Goal: Task Accomplishment & Management: Use online tool/utility

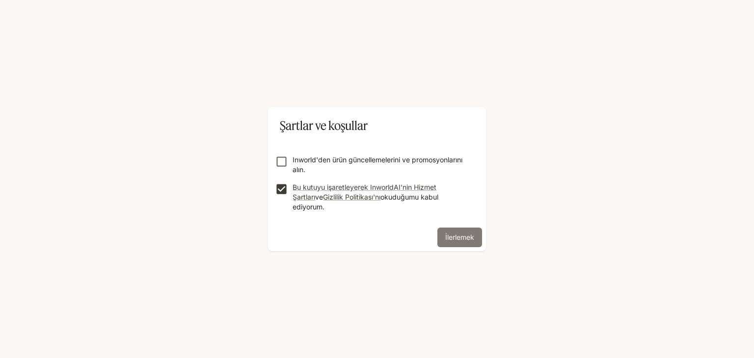
click at [451, 233] on font "İlerlemek" at bounding box center [459, 237] width 29 height 8
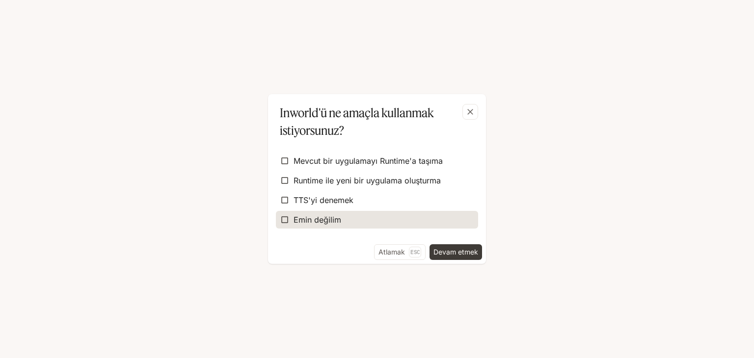
click at [380, 218] on label "Emin değilim" at bounding box center [377, 220] width 202 height 18
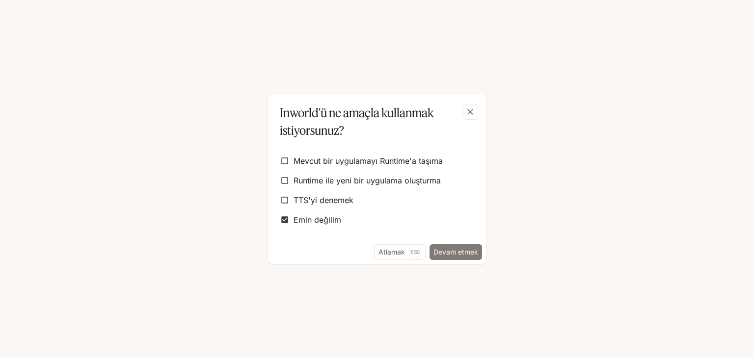
click at [451, 252] on font "Devam etmek" at bounding box center [455, 252] width 45 height 8
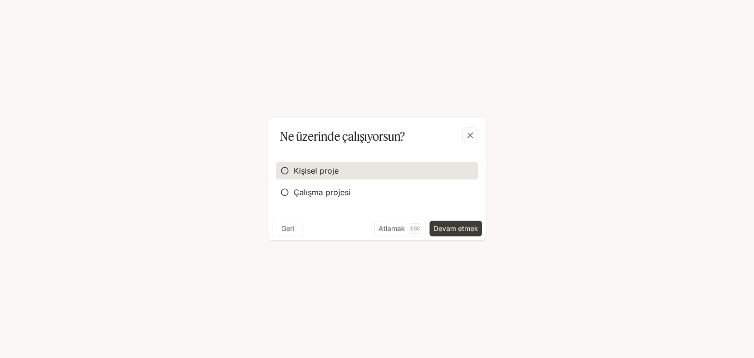
click at [366, 166] on label "Kişisel proje" at bounding box center [377, 171] width 202 height 18
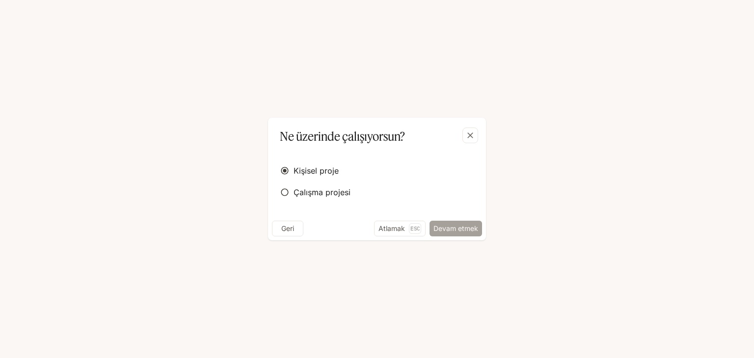
click at [446, 227] on font "Devam etmek" at bounding box center [455, 228] width 45 height 8
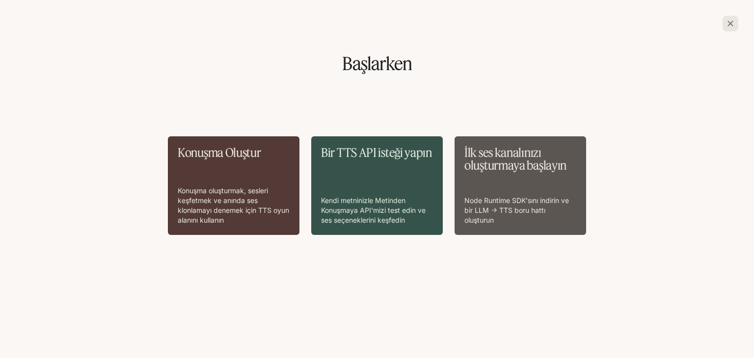
click at [734, 23] on icon "button" at bounding box center [730, 24] width 10 height 10
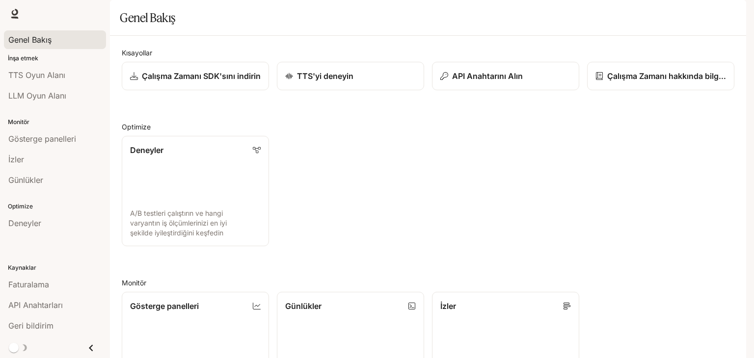
click at [32, 39] on font "Genel Bakış" at bounding box center [29, 40] width 43 height 10
click at [219, 82] on p "Çalışma Zamanı SDK'sını indirin" at bounding box center [201, 76] width 120 height 12
click at [211, 196] on link "Deneyler A/B testleri çalıştırın ve hangi varyantın iş ölçümlerinizi en iyi şek…" at bounding box center [195, 190] width 149 height 111
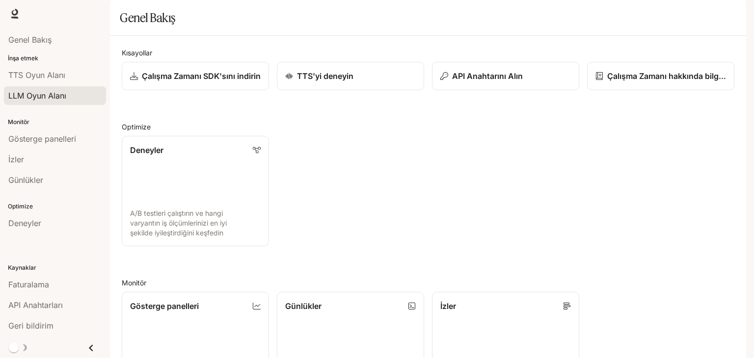
click at [63, 91] on font "LLM Oyun Alanı" at bounding box center [37, 96] width 58 height 10
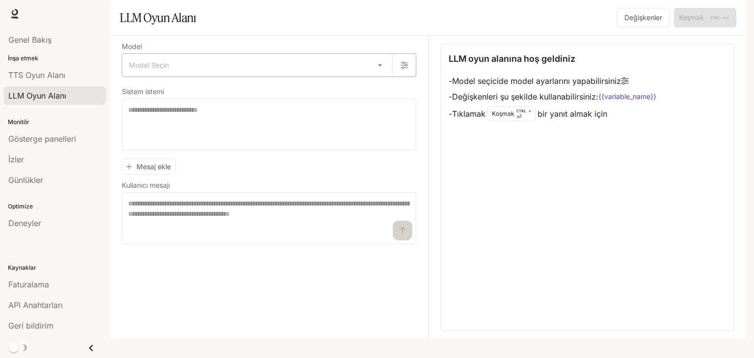
click at [186, 99] on body "Orijinal metin Bu çeviriyi değerlendirin Geri bildiriminiz, Google Çeviri'yi iy…" at bounding box center [377, 179] width 754 height 358
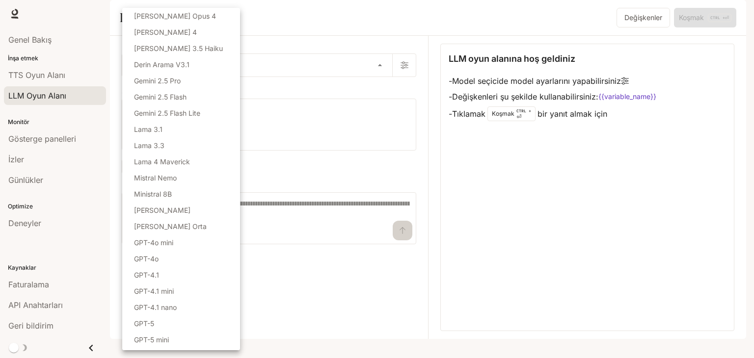
click at [286, 110] on div at bounding box center [377, 179] width 754 height 358
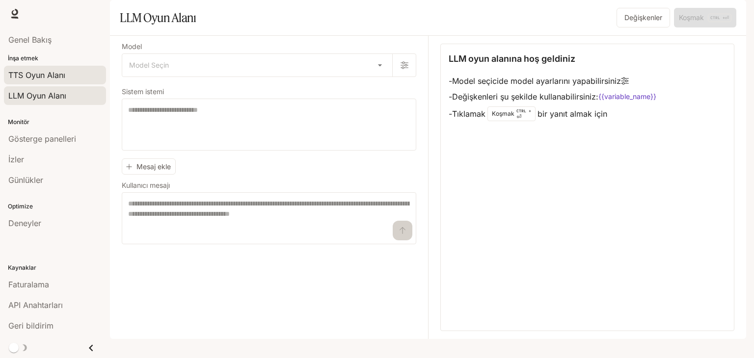
click at [42, 75] on font "TTS Oyun Alanı" at bounding box center [36, 75] width 57 height 10
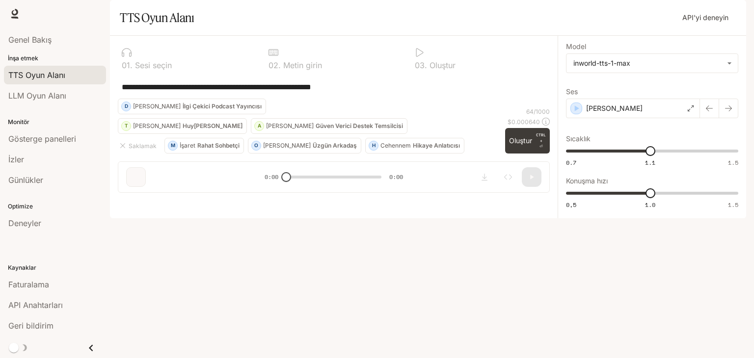
click at [446, 57] on div at bounding box center [480, 53] width 131 height 10
click at [45, 42] on font "Genel Bakış" at bounding box center [29, 40] width 43 height 10
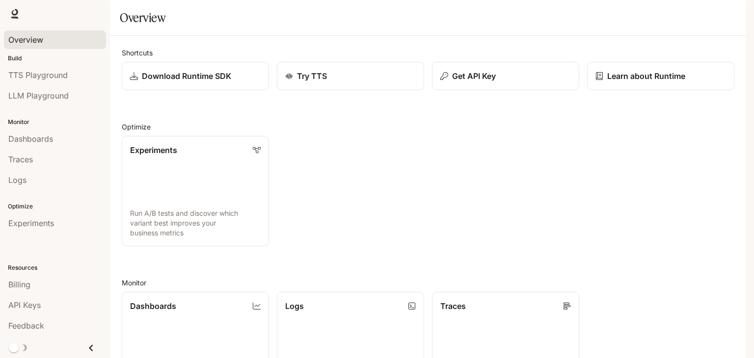
click at [430, 16] on div "TTS TTS Runtime Runtime Documentation Documentation" at bounding box center [377, 13] width 754 height 27
click at [35, 141] on span "Dashboards" at bounding box center [30, 139] width 45 height 12
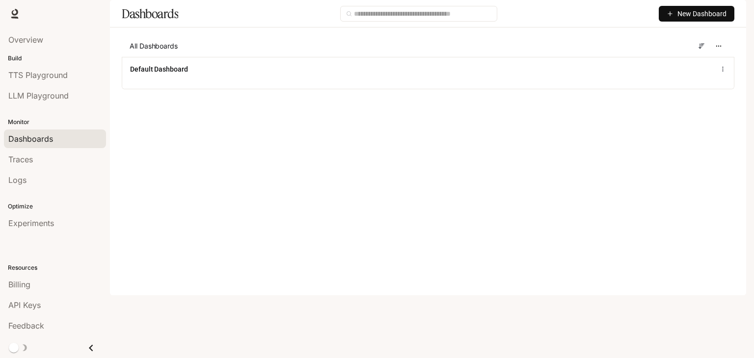
click at [679, 19] on span "New Dashboard" at bounding box center [701, 13] width 49 height 11
click at [681, 57] on div "Create dashboard" at bounding box center [684, 62] width 81 height 11
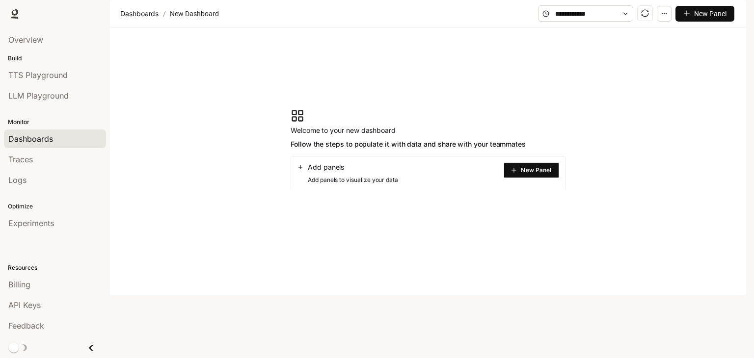
click at [541, 173] on span "New Panel" at bounding box center [536, 170] width 30 height 5
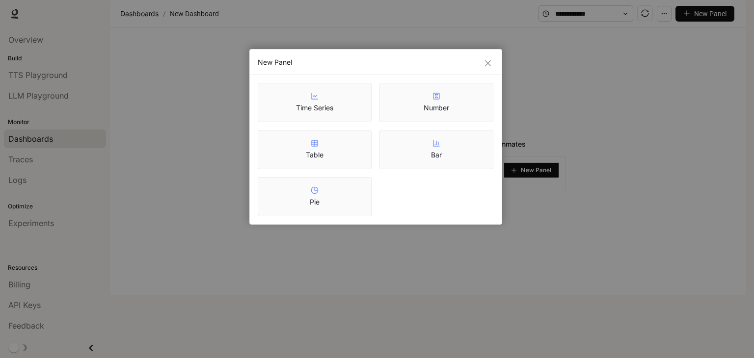
click at [487, 57] on div "New Panel" at bounding box center [376, 62] width 236 height 10
click at [482, 69] on div "New Panel" at bounding box center [376, 63] width 252 height 26
click at [481, 63] on div "New Panel" at bounding box center [376, 62] width 236 height 10
click at [487, 62] on icon "close" at bounding box center [488, 63] width 6 height 6
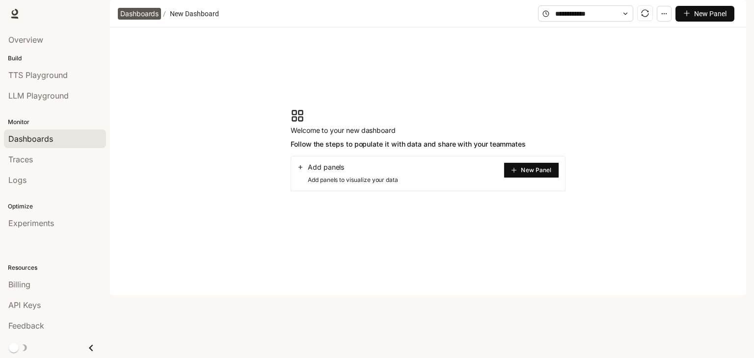
click at [147, 20] on span "Dashboards" at bounding box center [139, 14] width 38 height 12
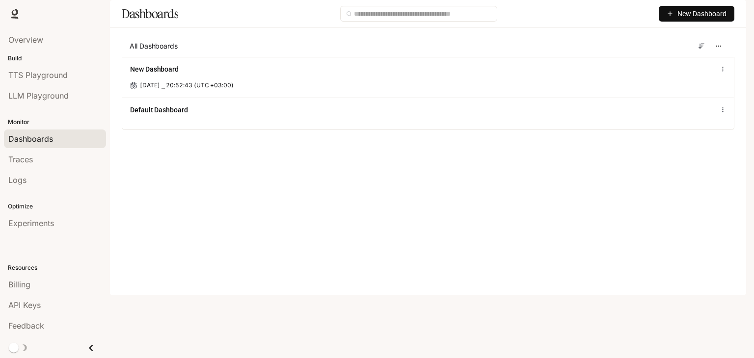
click at [721, 19] on span "New Dashboard" at bounding box center [701, 13] width 49 height 11
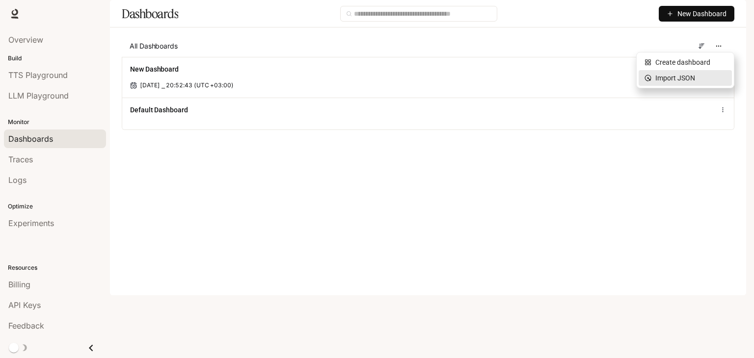
click at [675, 73] on div "Import JSON" at bounding box center [684, 78] width 81 height 11
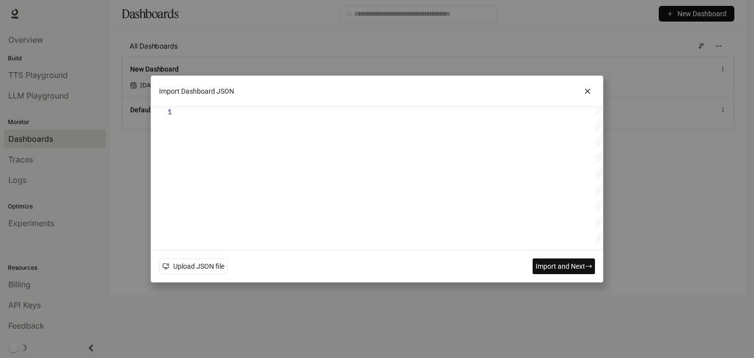
click at [588, 90] on icon at bounding box center [587, 91] width 4 height 4
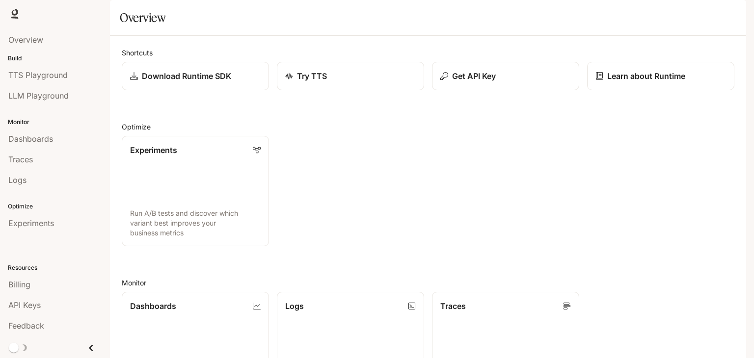
click at [43, 132] on link "Dashboards" at bounding box center [55, 139] width 102 height 19
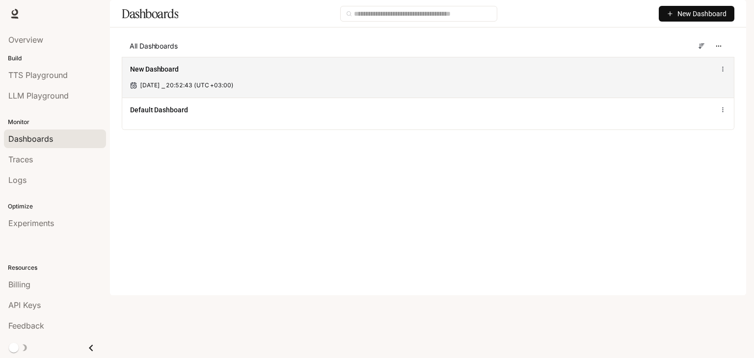
click at [726, 96] on div "New Dashboard [DATE] ⎯ 20:52:43 (UTC +03:00)" at bounding box center [427, 77] width 611 height 41
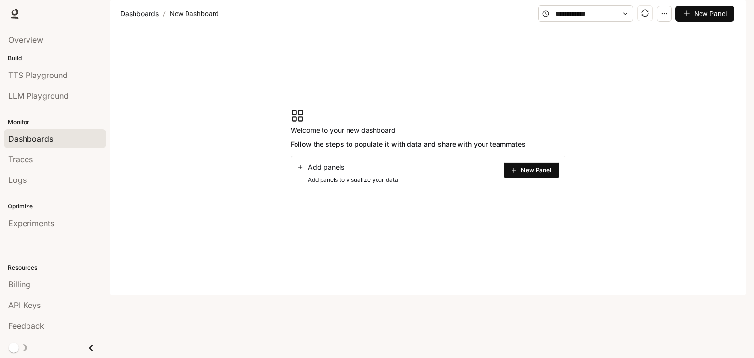
drag, startPoint x: 17, startPoint y: 136, endPoint x: 23, endPoint y: 135, distance: 5.9
click at [18, 136] on span "Dashboards" at bounding box center [30, 139] width 45 height 12
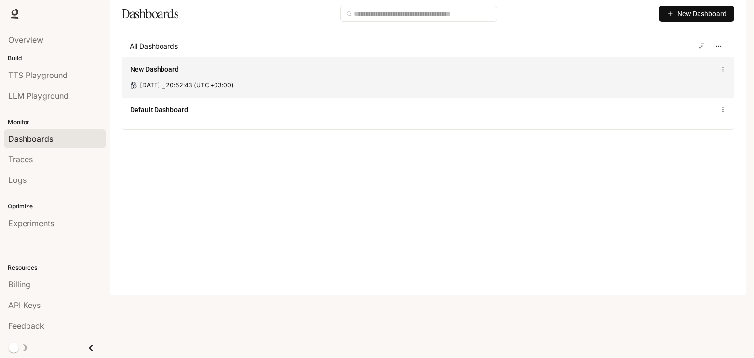
click at [724, 75] on div "New Dashboard" at bounding box center [428, 69] width 596 height 12
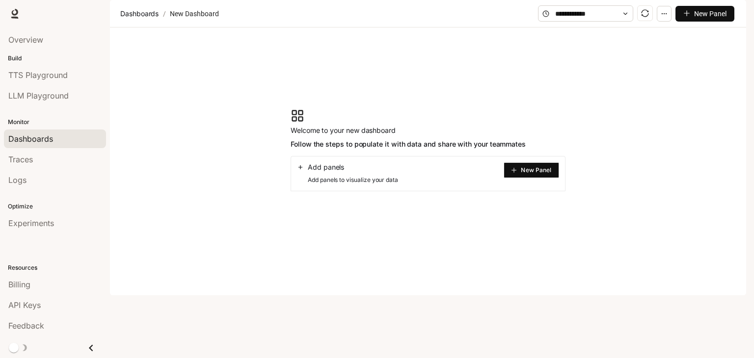
click at [612, 18] on span "TTS" at bounding box center [605, 14] width 13 height 12
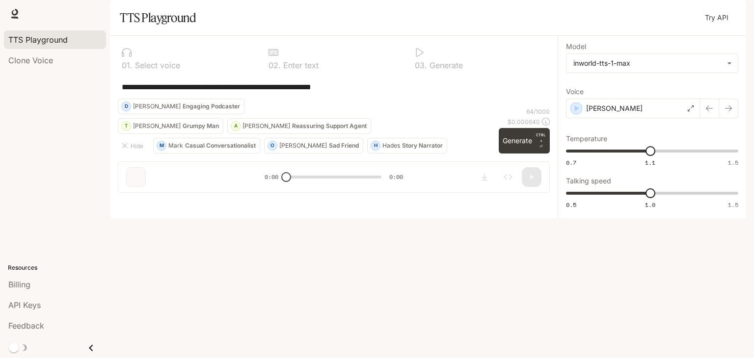
click at [442, 57] on div at bounding box center [480, 53] width 131 height 10
